Goal: Browse casually

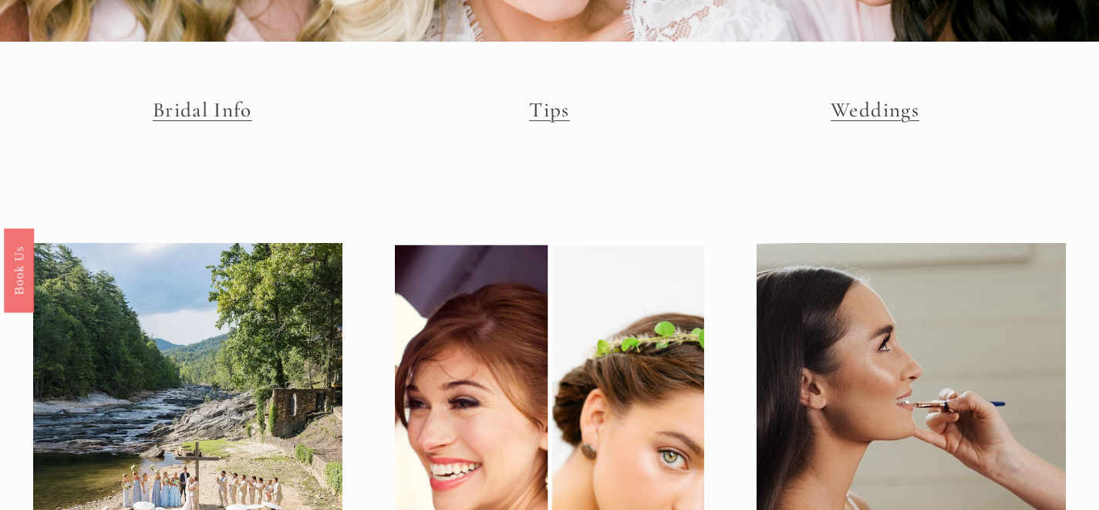
scroll to position [55, 0]
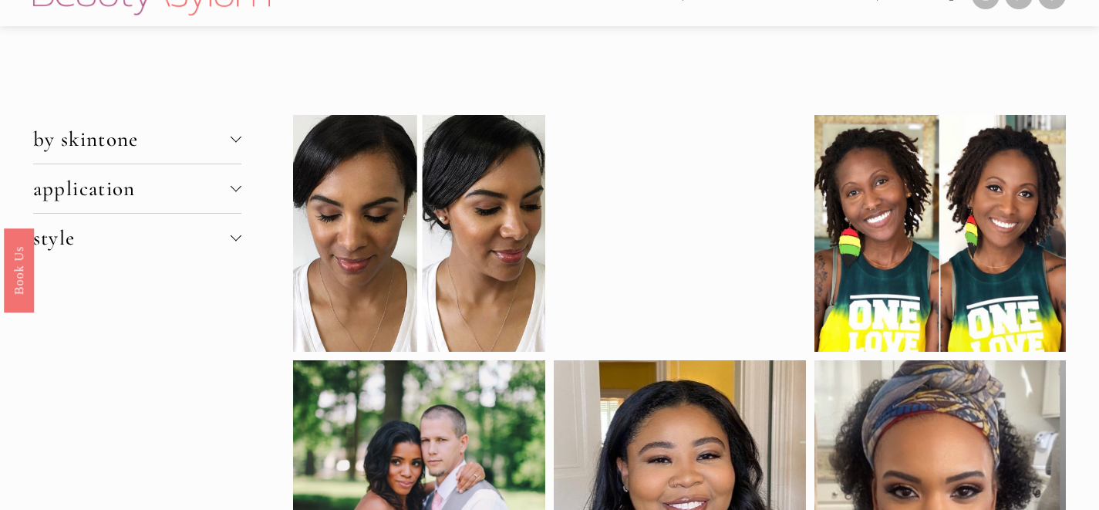
scroll to position [34, 0]
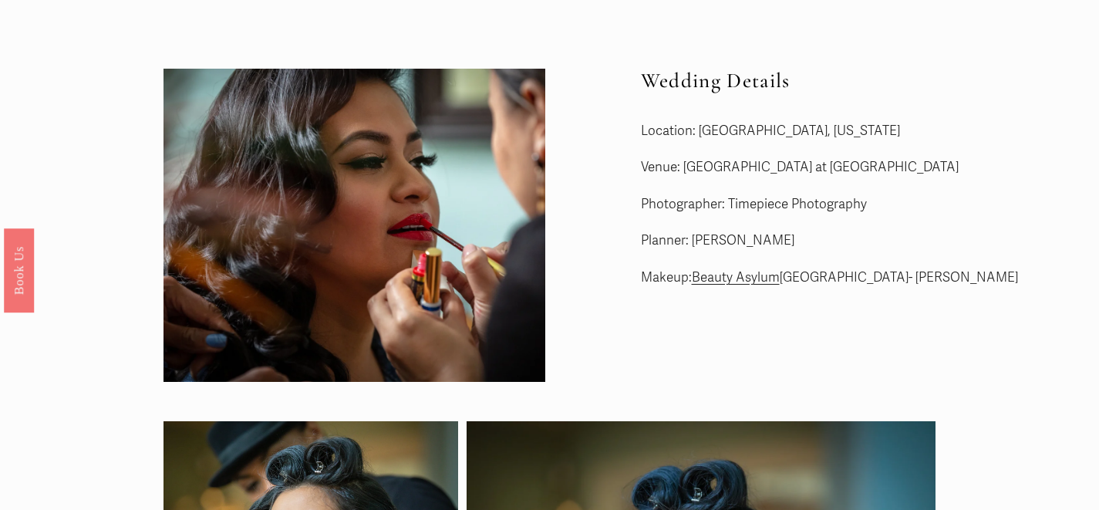
scroll to position [2, 0]
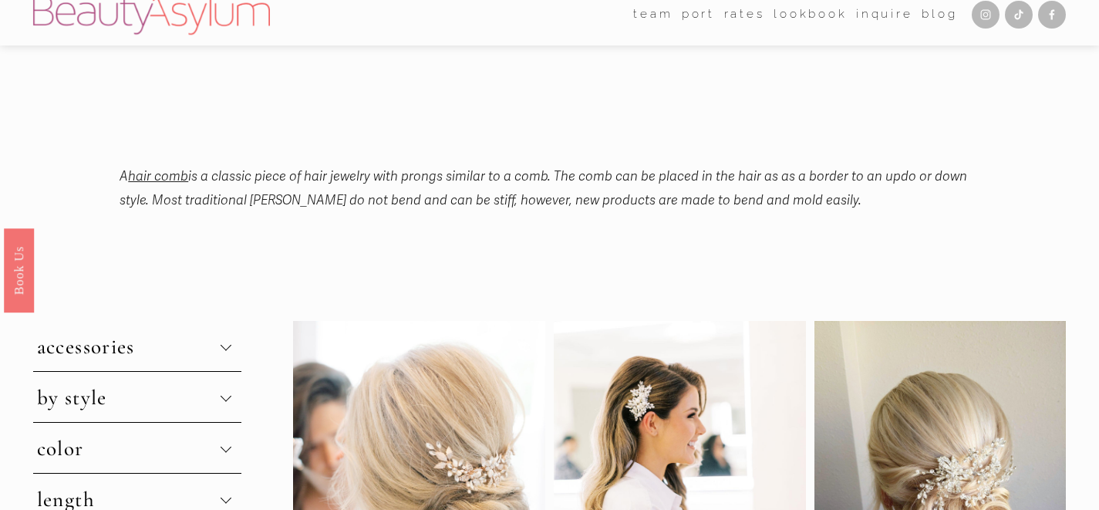
scroll to position [12, 0]
